Goal: Transaction & Acquisition: Subscribe to service/newsletter

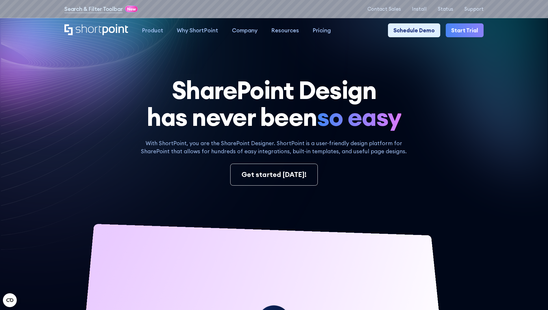
click at [460, 34] on link "Start Trial" at bounding box center [465, 30] width 38 height 14
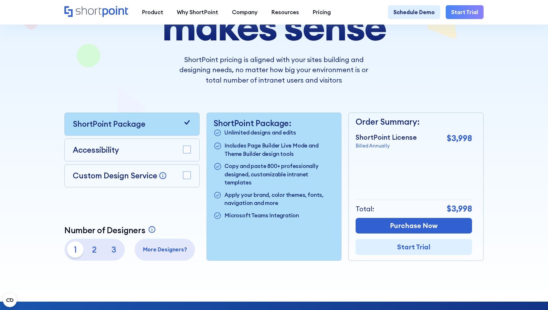
scroll to position [116, 0]
